Goal: Information Seeking & Learning: Learn about a topic

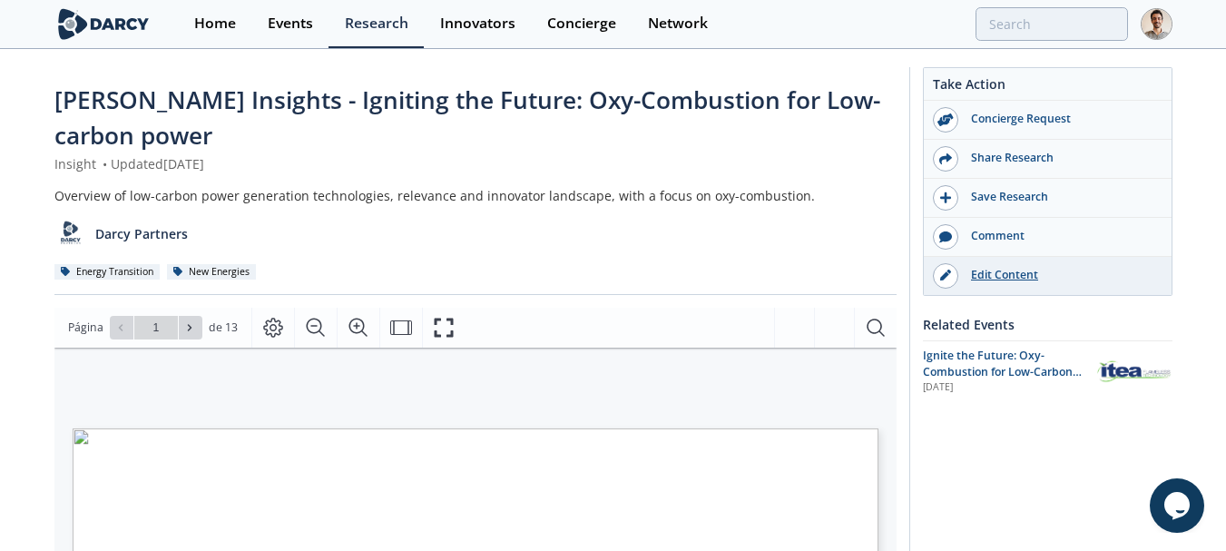
click at [1151, 273] on div "Edit Content" at bounding box center [1059, 275] width 203 height 16
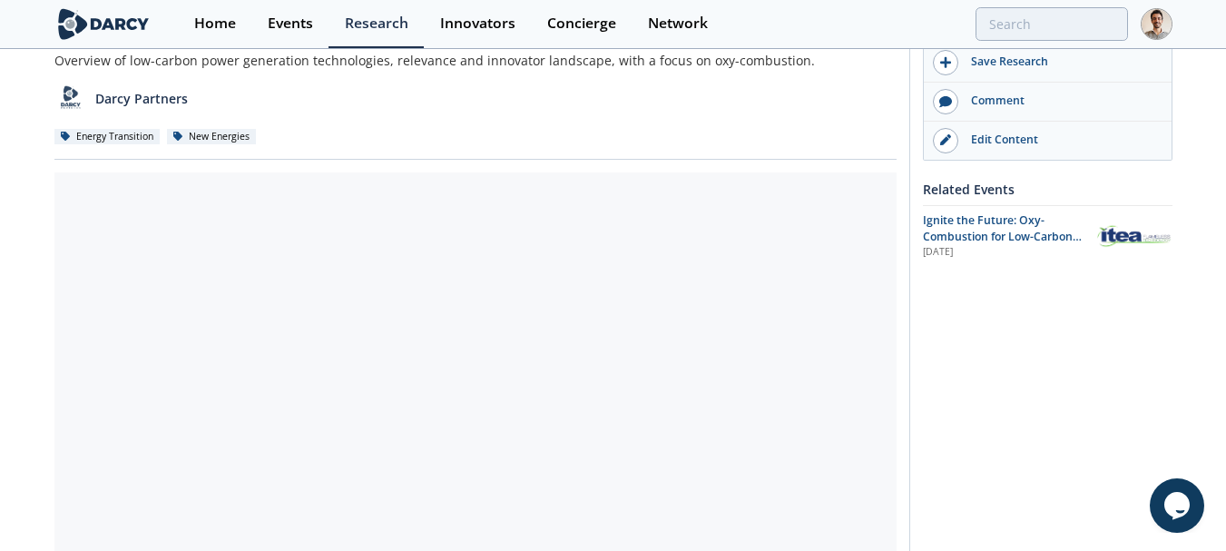
scroll to position [363, 0]
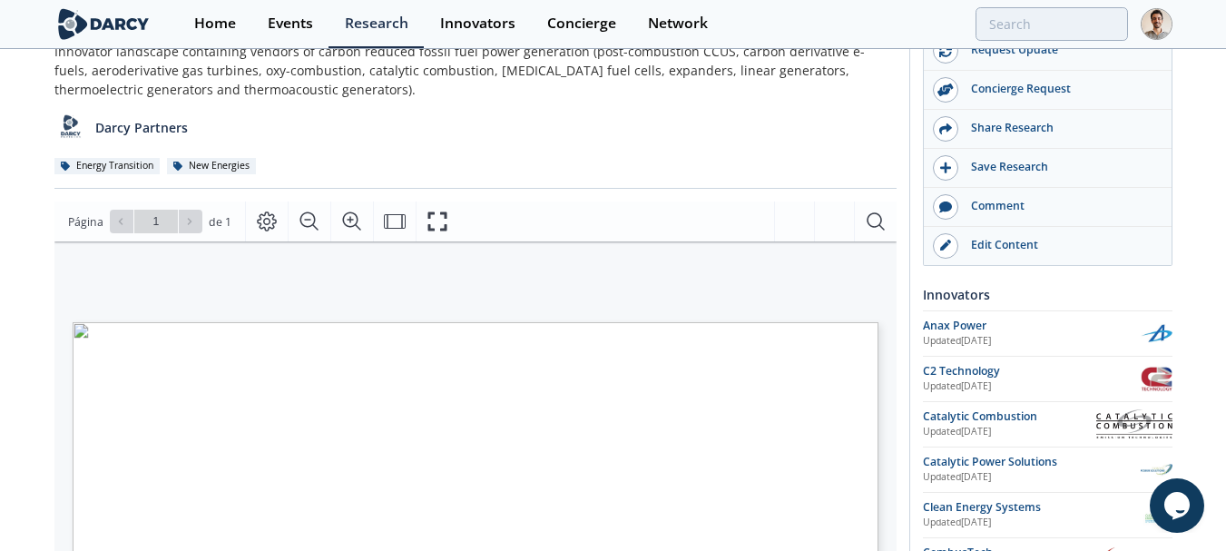
scroll to position [272, 0]
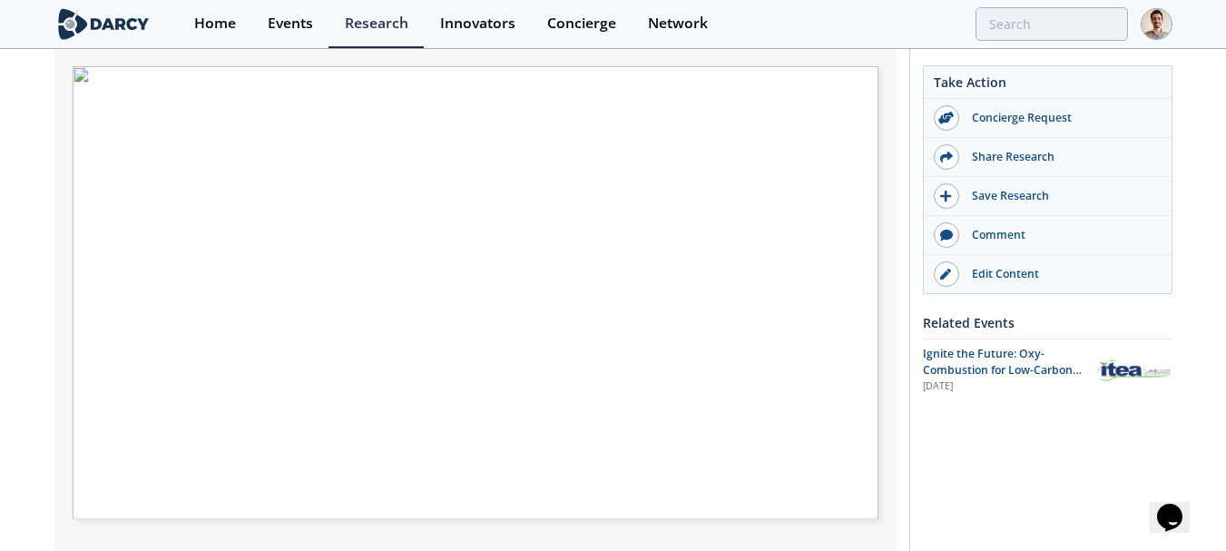
scroll to position [363, 0]
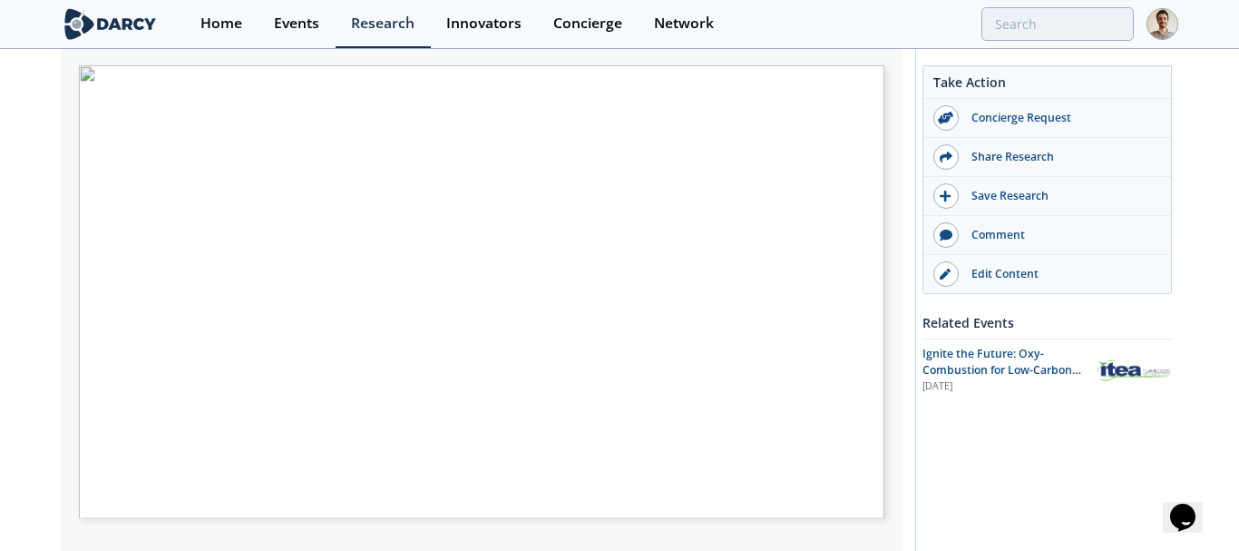
type input "2"
type input "3"
type input "6"
type input "8"
type input "9"
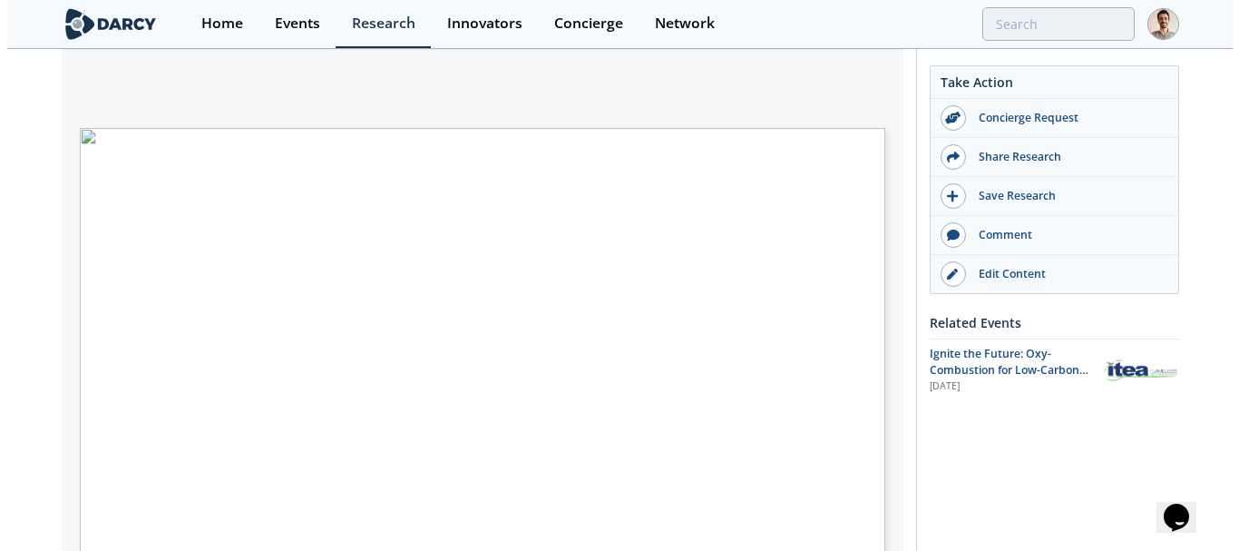
scroll to position [272, 0]
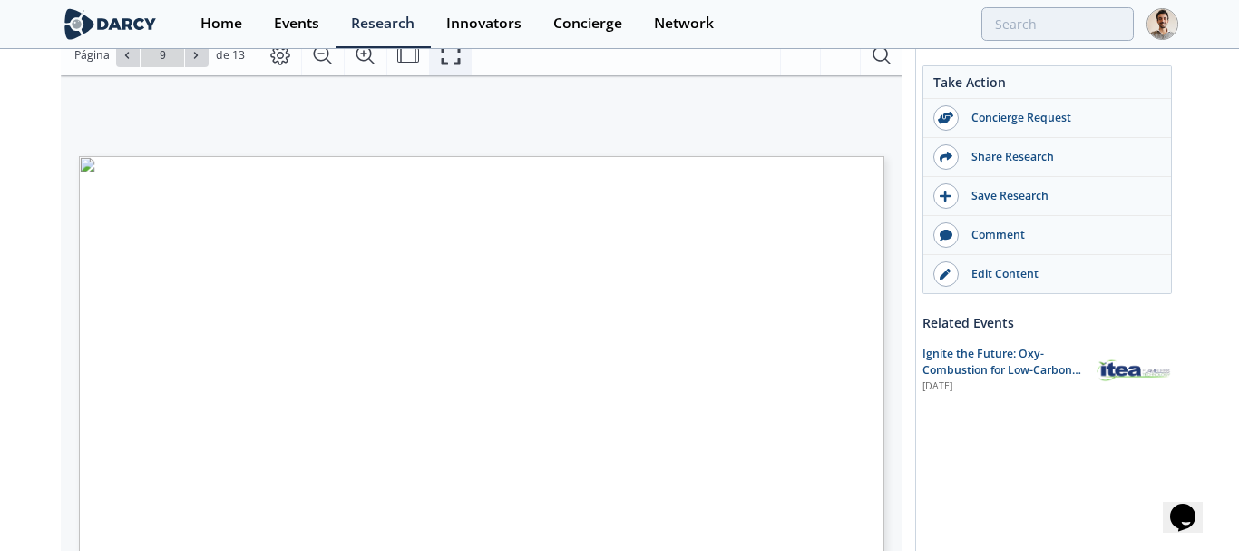
click at [441, 60] on icon "Fullscreen" at bounding box center [450, 54] width 19 height 19
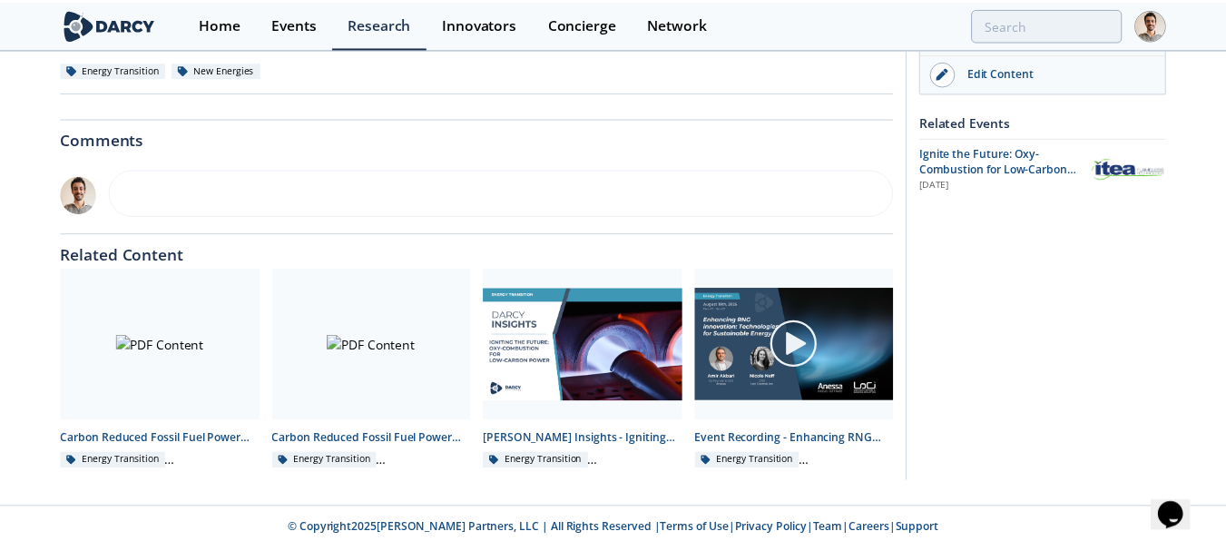
scroll to position [0, 0]
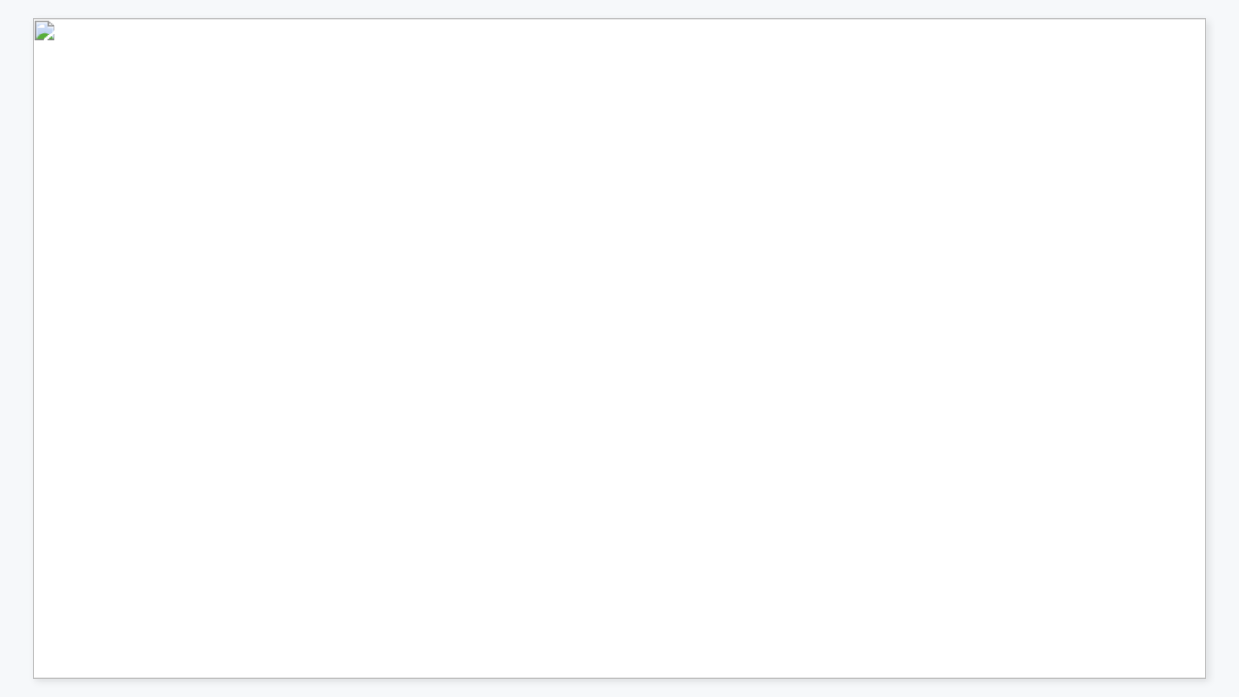
click at [737, 18] on div "Technology Innovators Combustion Conventional Combustion Post- Combustion CCUS …" at bounding box center [620, 18] width 1174 height 0
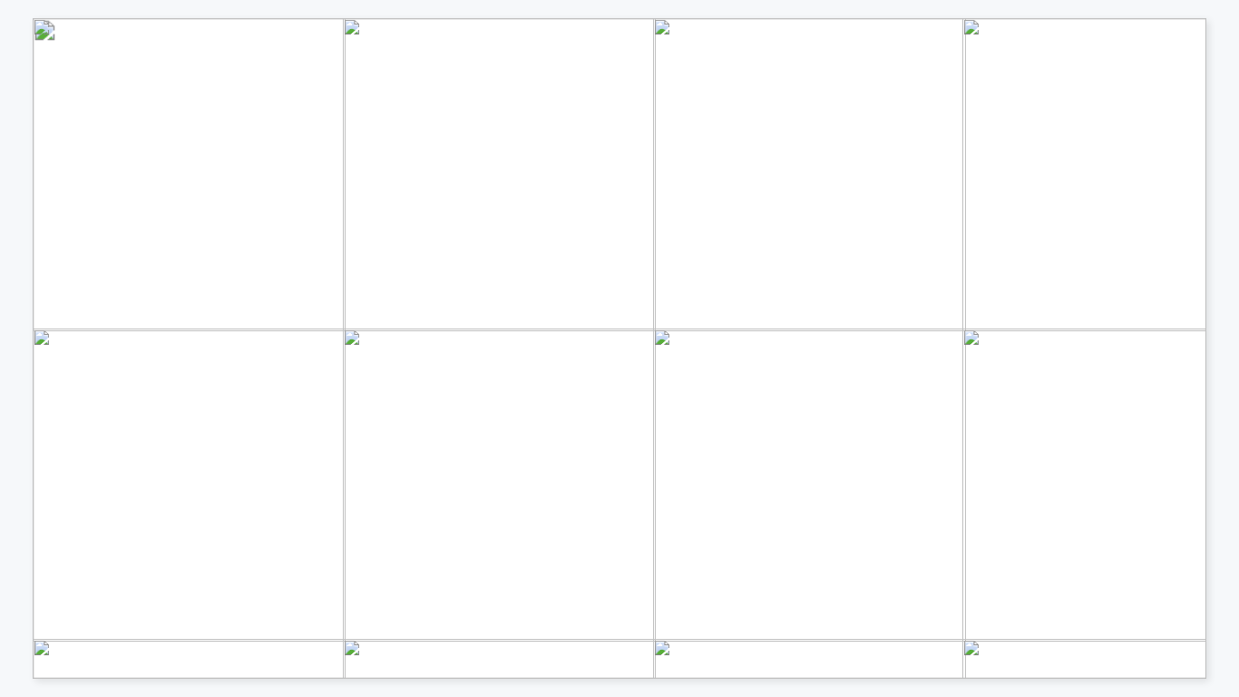
click at [720, 161] on span "Combustion CCS Framework" at bounding box center [781, 161] width 185 height 11
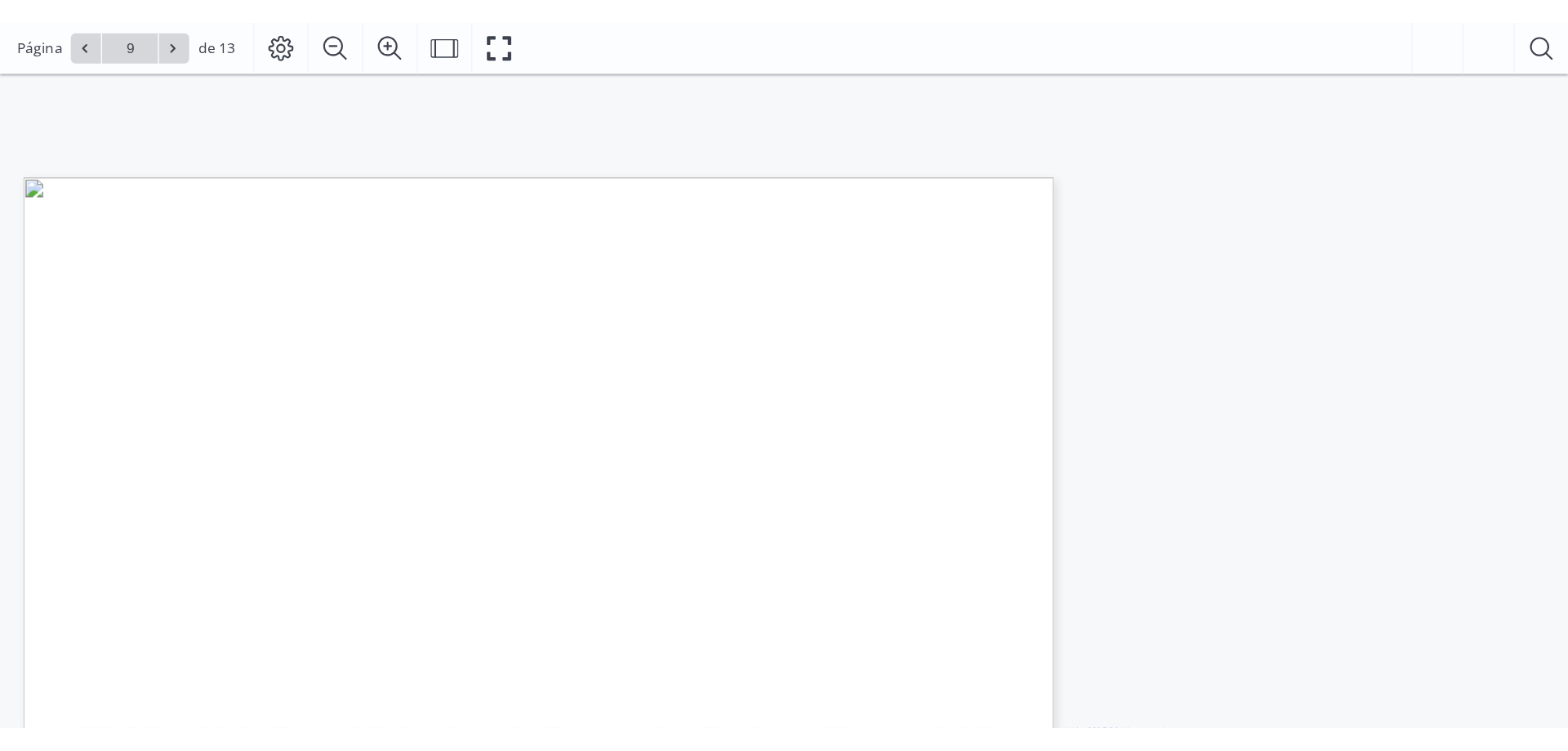
scroll to position [245, 0]
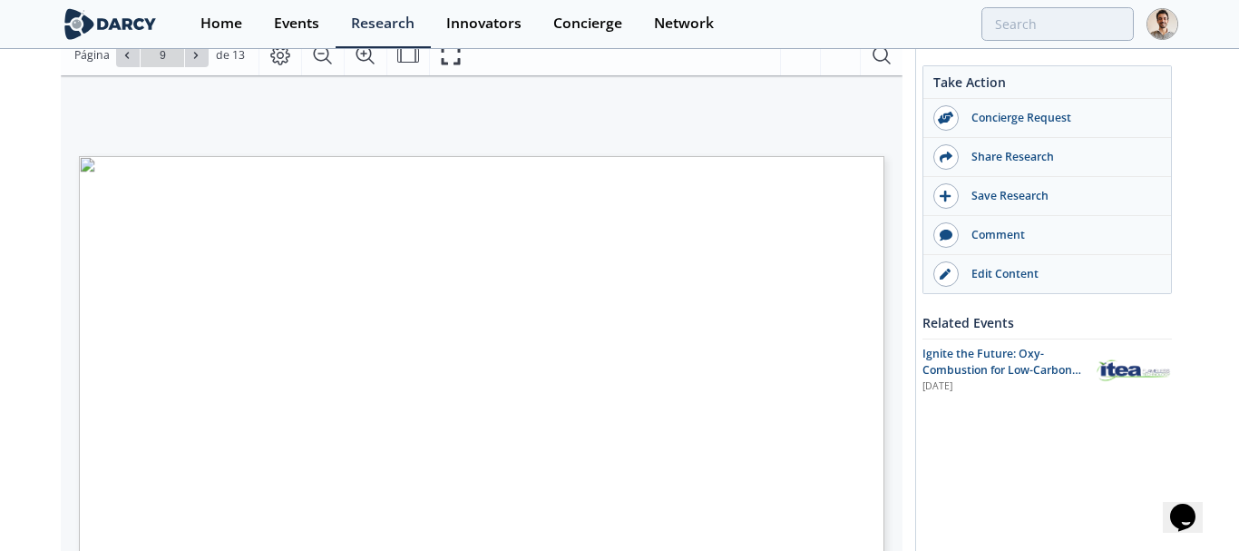
click at [597, 288] on span "Carbon Derivative E" at bounding box center [568, 291] width 87 height 7
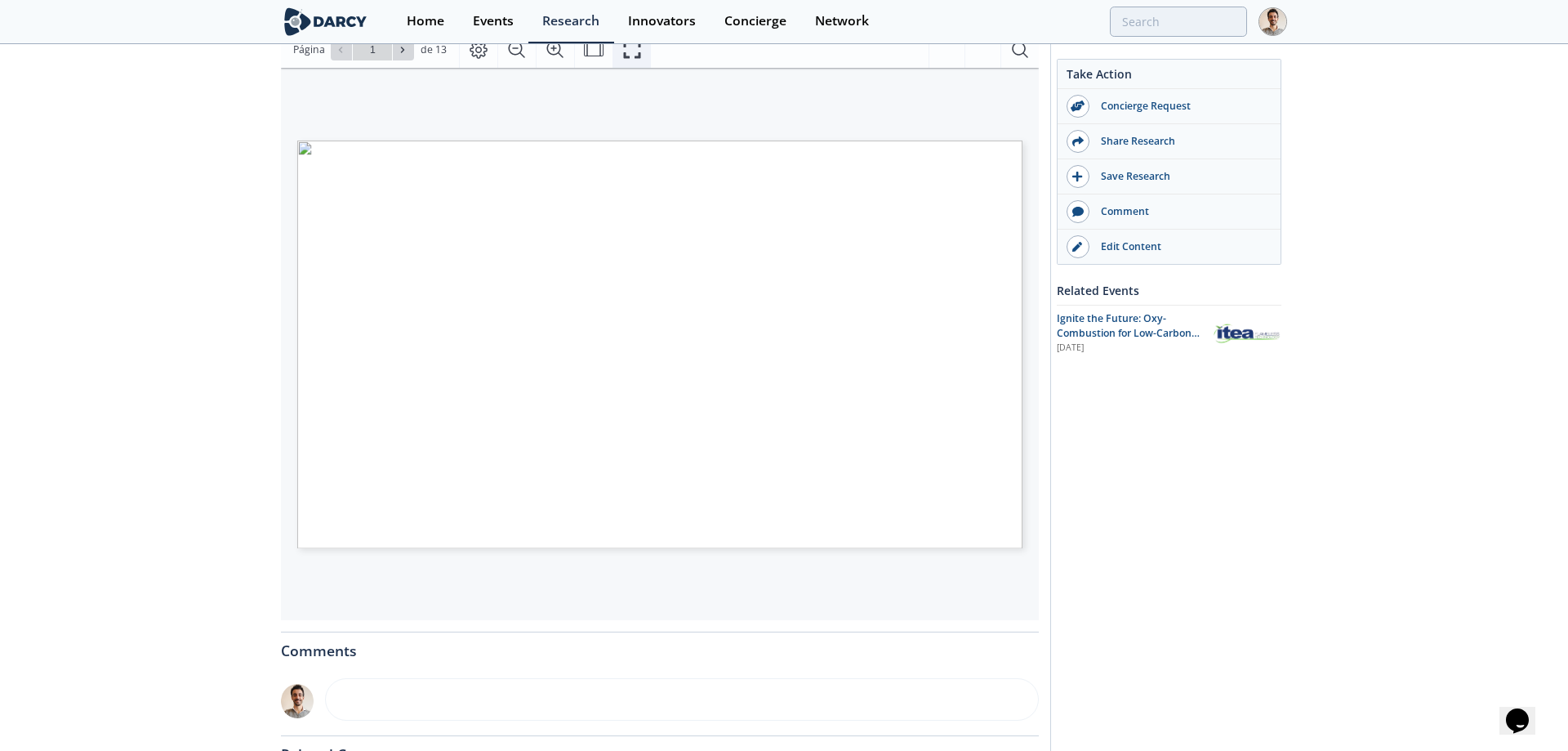
click at [637, 57] on icon "Fullscreen" at bounding box center [632, 50] width 20 height 20
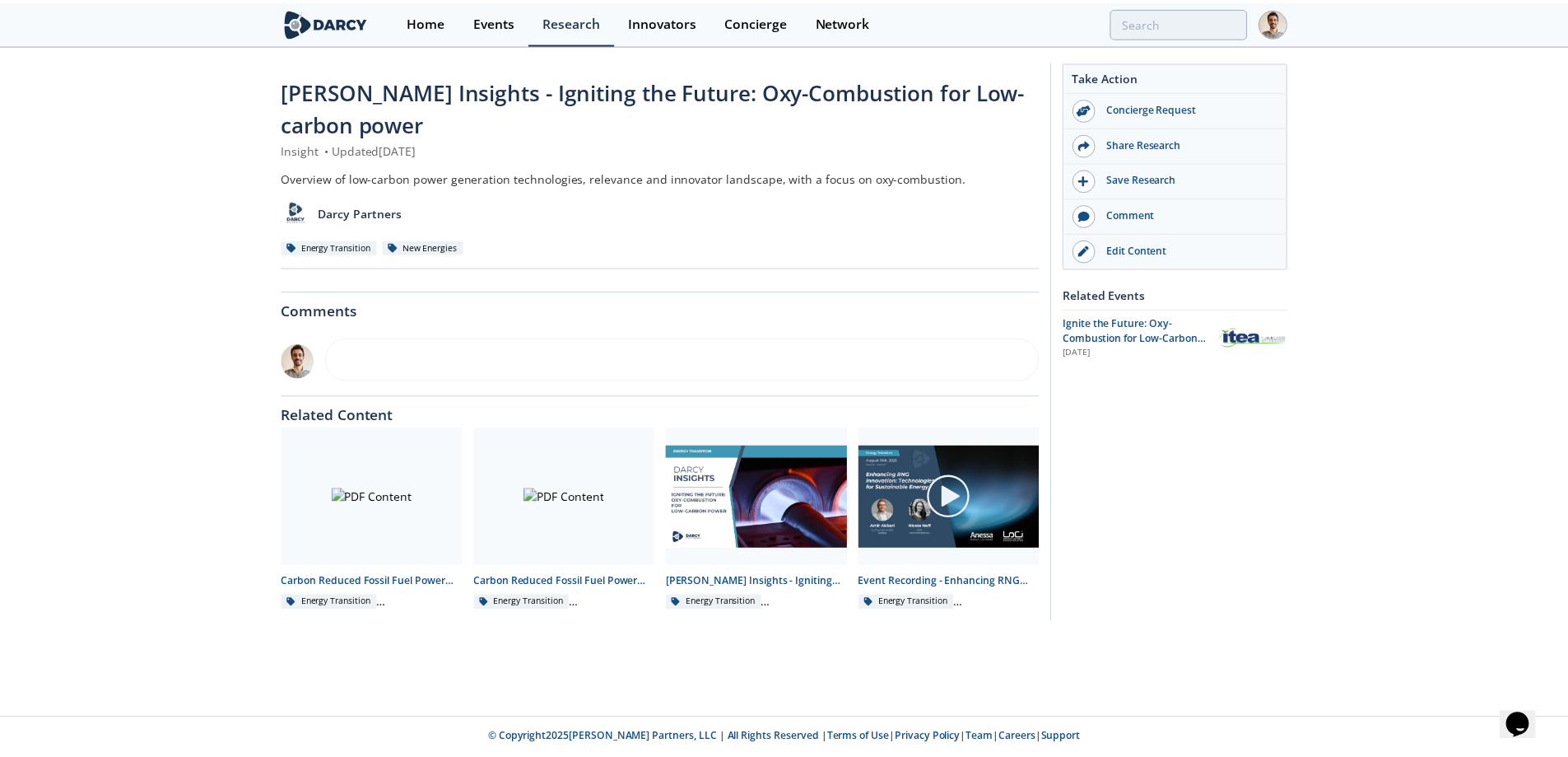
scroll to position [0, 0]
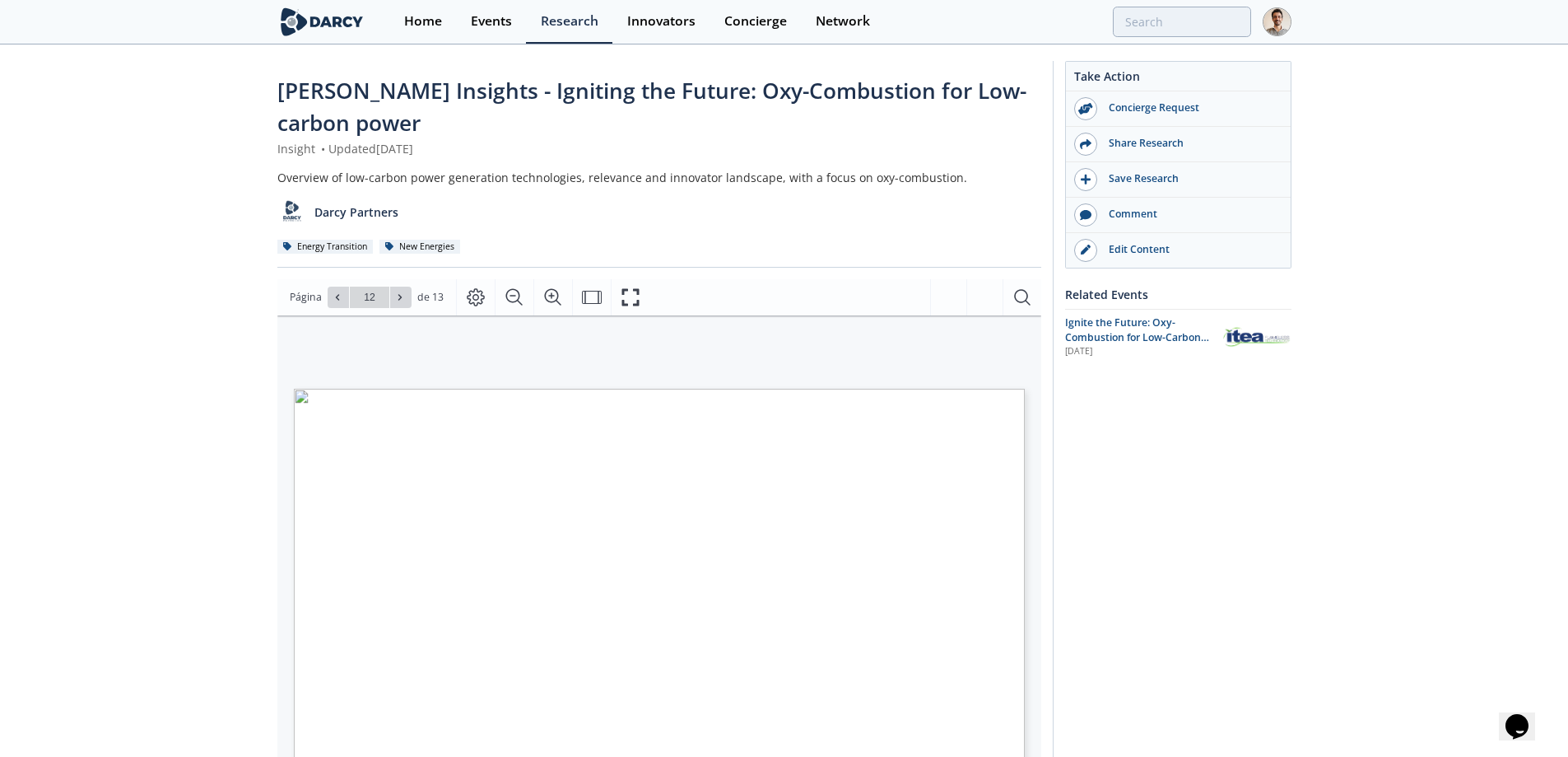
click at [7, 273] on div "Darcy Insights - Igniting the Future: Oxy-Combustion for Low-carbon power Insig…" at bounding box center [784, 642] width 1568 height 1192
